Goal: Task Accomplishment & Management: Complete application form

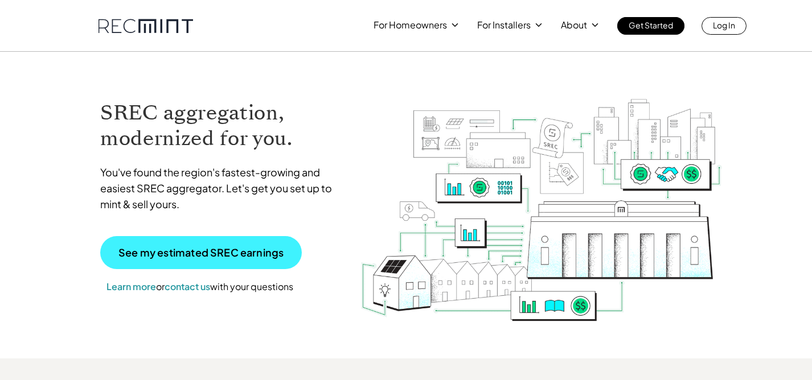
click at [224, 251] on p "See my estimated SREC earnings" at bounding box center [200, 253] width 165 height 10
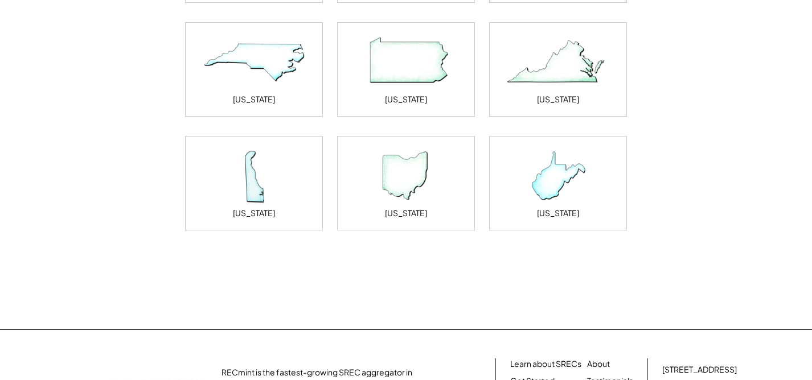
scroll to position [285, 0]
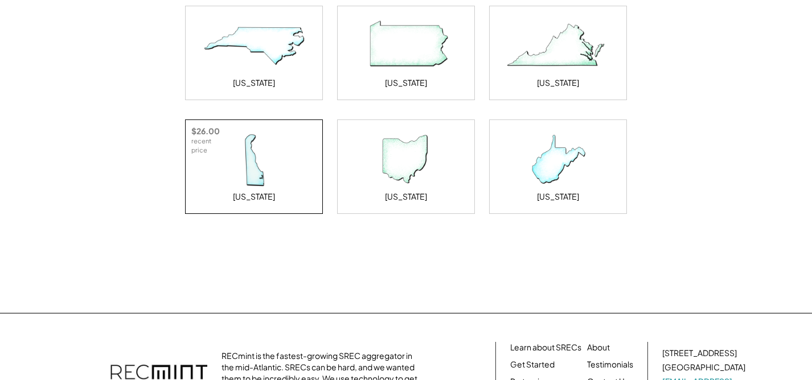
click at [249, 168] on img at bounding box center [254, 159] width 114 height 57
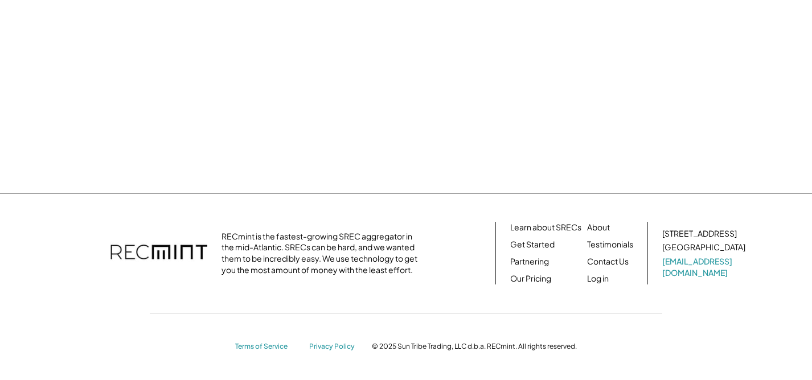
scroll to position [0, 0]
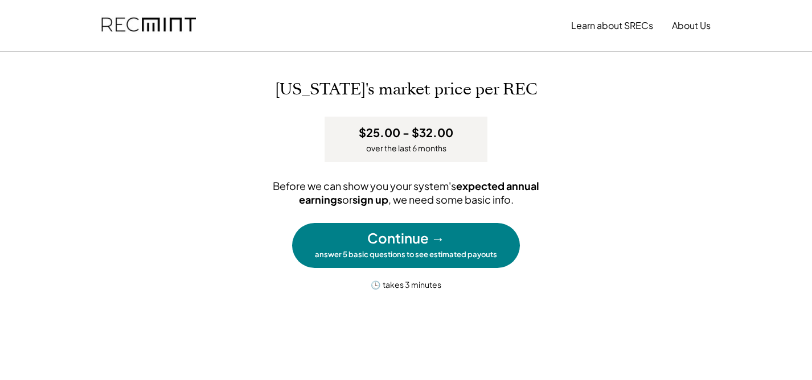
click at [399, 244] on div "Continue →" at bounding box center [405, 238] width 77 height 19
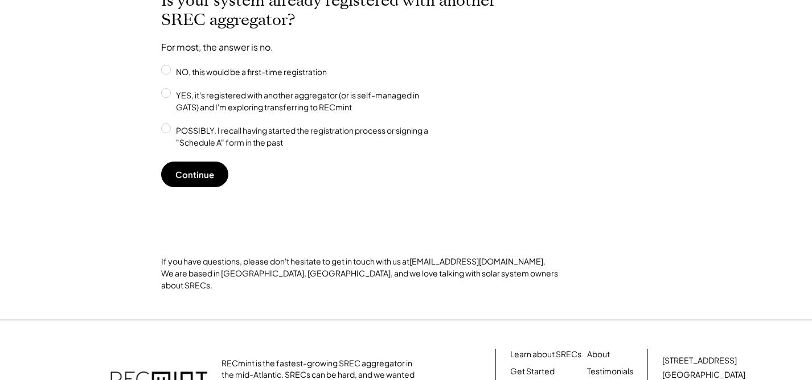
scroll to position [114, 0]
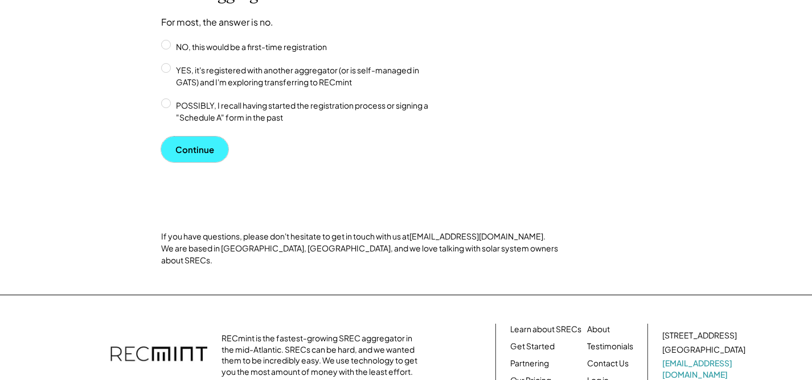
click at [200, 156] on button "Continue" at bounding box center [194, 150] width 67 height 26
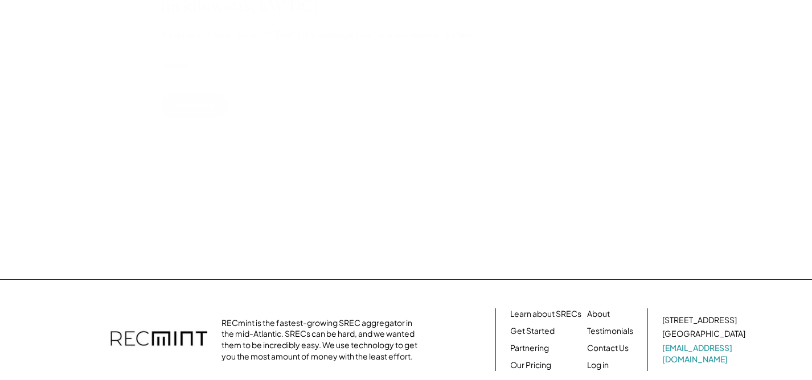
scroll to position [0, 0]
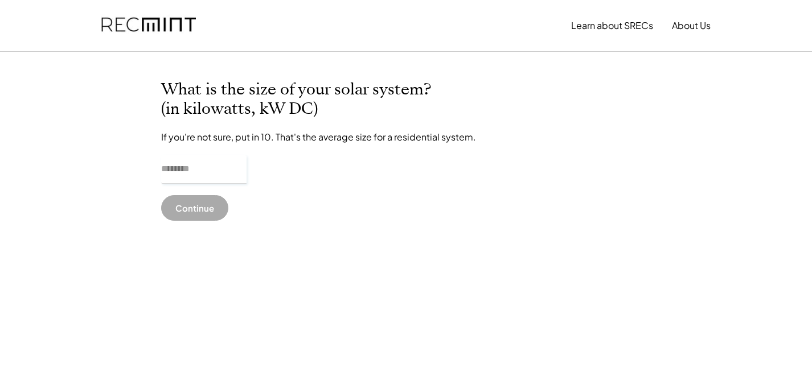
click at [167, 168] on input "input" at bounding box center [203, 169] width 85 height 28
click at [163, 168] on input "input" at bounding box center [203, 169] width 85 height 28
type input "******"
click at [184, 208] on button "Continue" at bounding box center [194, 208] width 67 height 26
